Goal: Find specific page/section: Find specific page/section

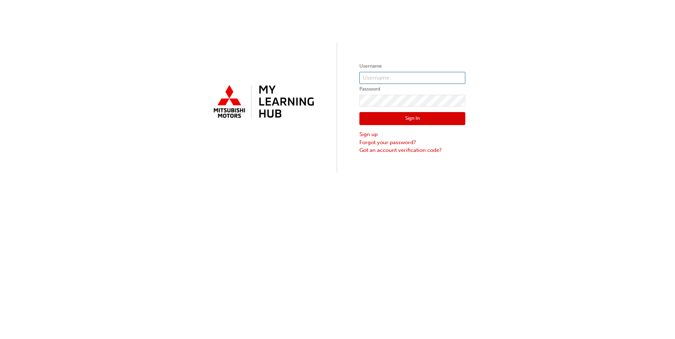
type input "0005943110"
click at [373, 122] on button "Sign In" at bounding box center [412, 118] width 106 height 13
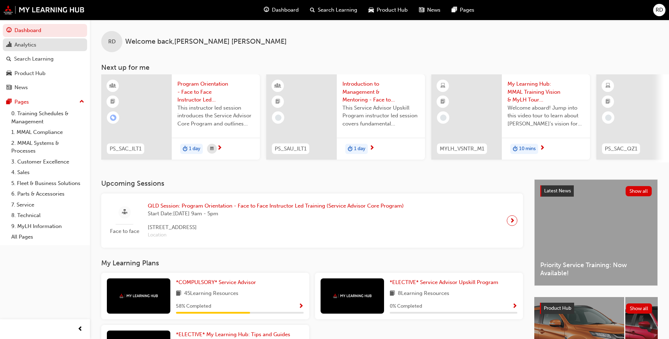
click at [38, 41] on div "Analytics" at bounding box center [44, 45] width 77 height 9
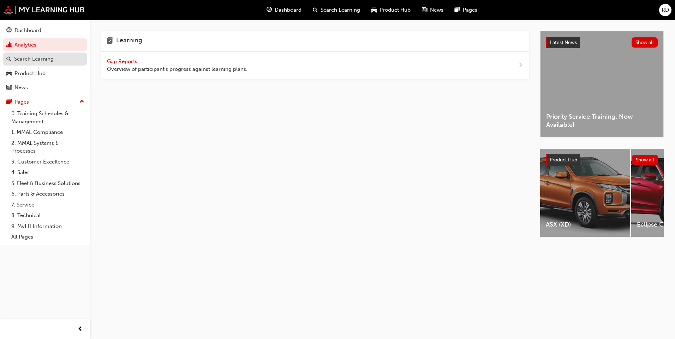
click at [38, 60] on div "Search Learning" at bounding box center [34, 59] width 40 height 8
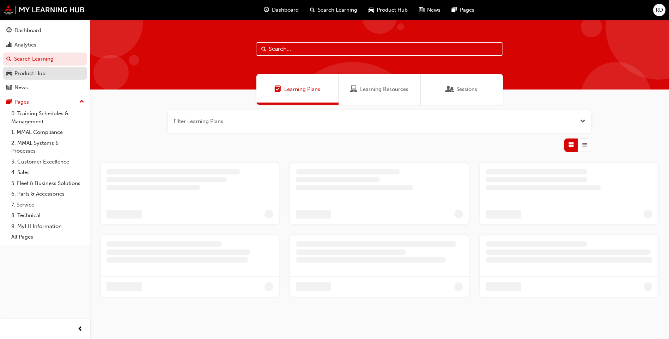
click at [37, 75] on div "Product Hub" at bounding box center [29, 73] width 31 height 8
